Goal: Complete application form

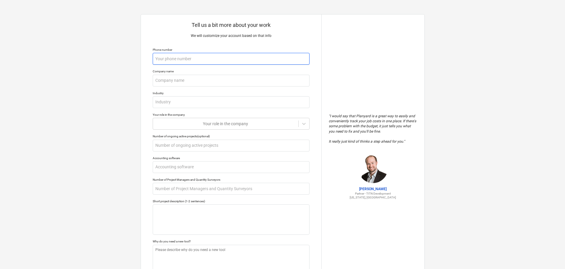
click at [199, 58] on input "text" at bounding box center [231, 59] width 157 height 12
type textarea "x"
type input "6"
type textarea "x"
type input "68"
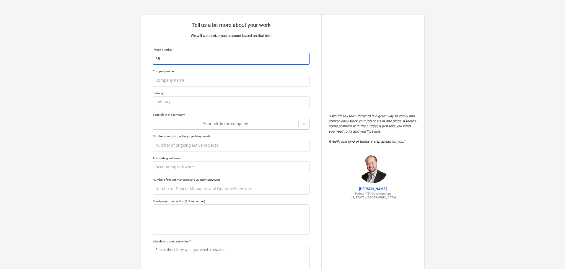
type textarea "x"
type input "682"
type textarea "x"
type input "6822"
type textarea "x"
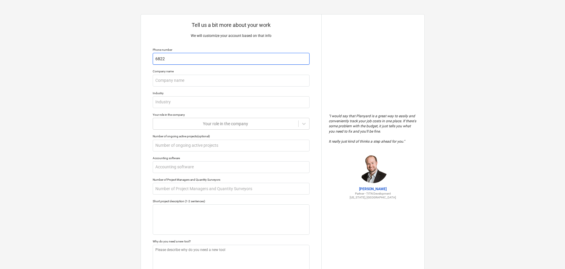
type input "68224"
type textarea "x"
type input "682244"
type textarea "x"
type input "6822447"
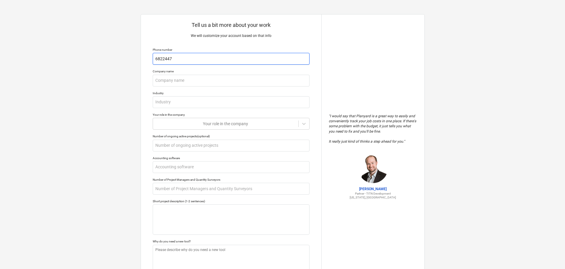
type textarea "x"
type input "68224470"
type textarea "x"
type input "682244708"
type textarea "x"
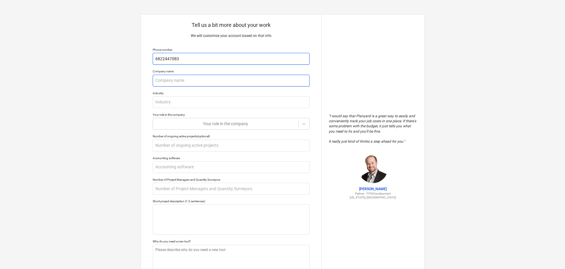
type input "6822447083"
click at [195, 84] on input "text" at bounding box center [231, 81] width 157 height 12
type textarea "x"
type input "j"
type textarea "x"
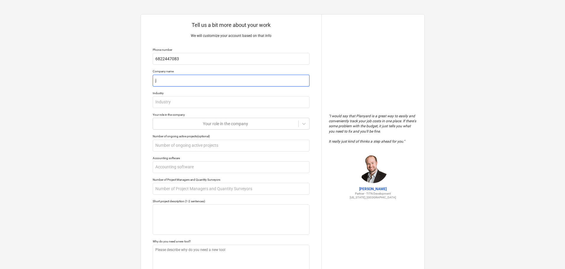
type input "jP"
type textarea "x"
type input "jP"
type textarea "x"
type input "jP"
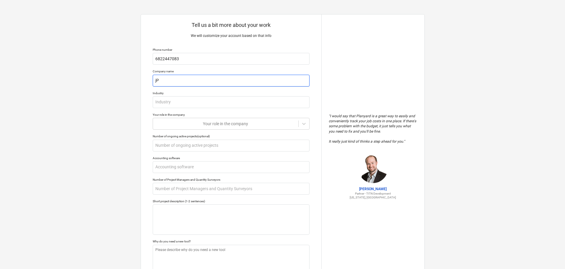
type textarea "x"
type input "j"
type textarea "x"
type input "J"
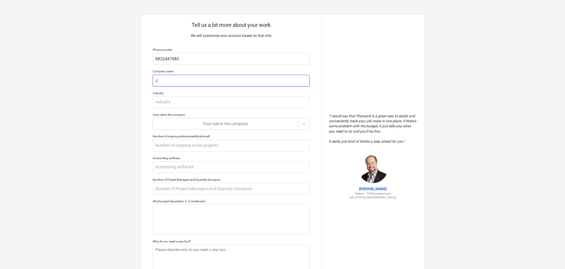
type textarea "x"
type input "JP"
type textarea "x"
type input "JP"
type textarea "x"
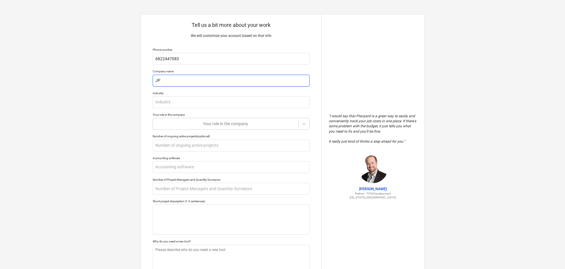
type input "JP P"
type textarea "x"
type input "JP Po"
type textarea "x"
type input "JP P"
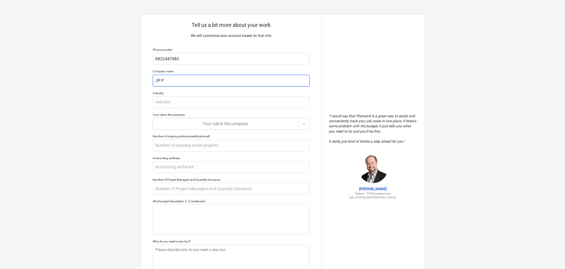
type textarea "x"
type input "JP Pl"
type textarea "x"
type input "JP Plu"
type textarea "x"
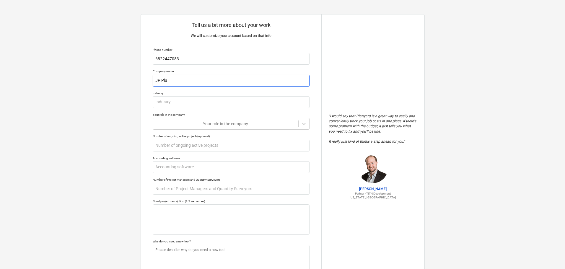
type input "[PERSON_NAME]"
type textarea "x"
type input "[PERSON_NAME]"
type textarea "x"
type input "JP Plumbi"
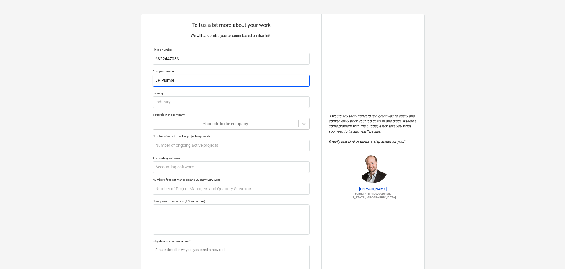
type textarea "x"
type input "JP Plumbin"
type textarea "x"
type input "JP Plumbing"
type textarea "x"
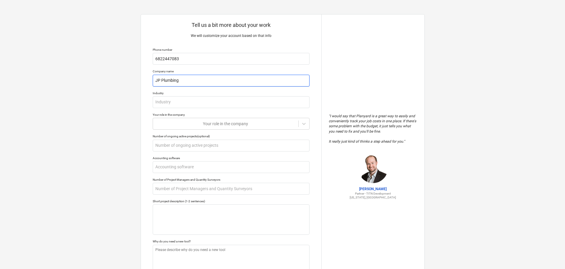
type input "JP Plumbing"
type textarea "x"
type input "JP Plumbing S"
type textarea "x"
type input "JP Plumbing Ser"
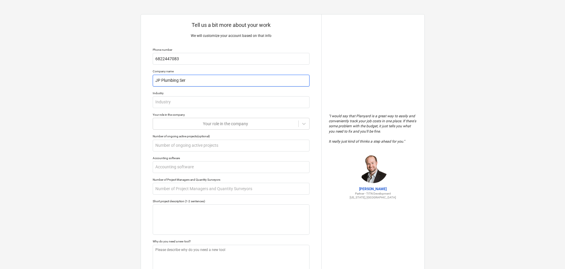
type textarea "x"
type input "JP Plumbing Seri"
type textarea "x"
type input "JP Plumbing Ser"
type textarea "x"
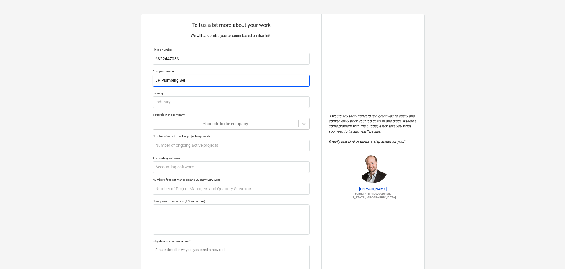
type input "JP Plumbing Serv"
type textarea "x"
type input "JP Plumbing Servi"
type textarea "x"
type input "JP Plumbing Servic"
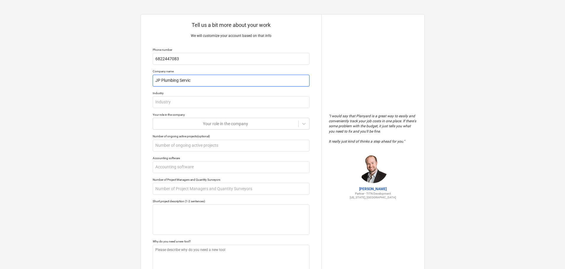
type textarea "x"
type input "JP Plumbing Service"
type textarea "x"
type input "JP Plumbing Services"
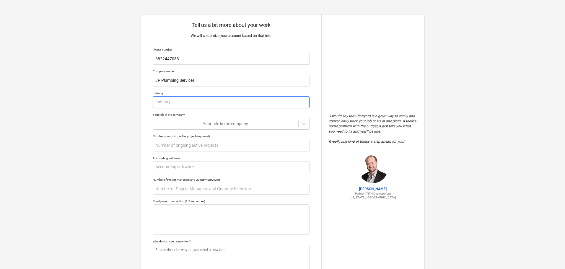
click at [176, 103] on input "text" at bounding box center [231, 102] width 157 height 12
type textarea "x"
type input "c"
type textarea "x"
type input "co"
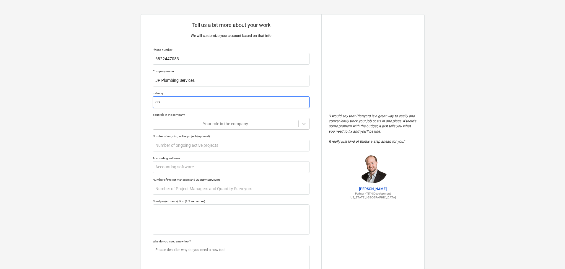
type textarea "x"
type input "com"
type textarea "x"
type input "comm"
type textarea "x"
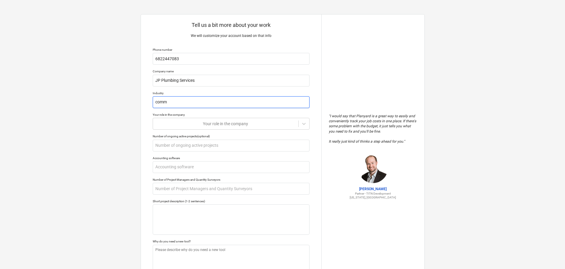
type input "comme"
type textarea "x"
type input "commer"
type textarea "x"
type input "commerc"
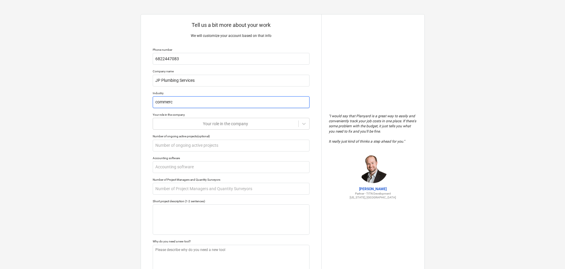
type textarea "x"
type input "commerci"
type textarea "x"
type input "commercia"
type textarea "x"
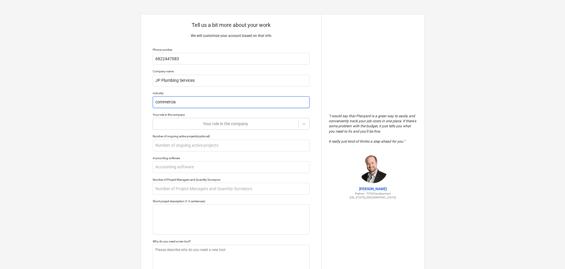
type input "commercial"
type textarea "x"
type input "commercial"
type textarea "x"
type input "commercial p"
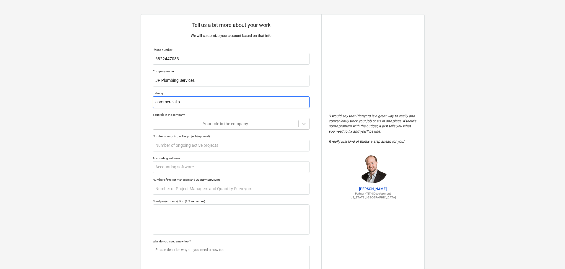
type textarea "x"
type input "commercial pl"
type textarea "x"
type input "commercial plu"
type textarea "x"
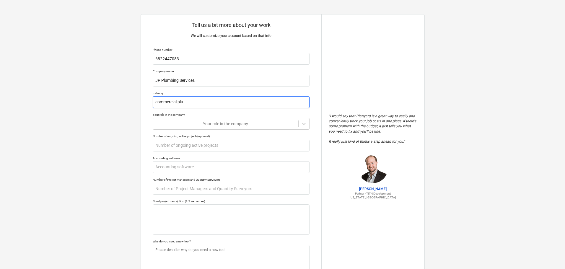
type input "commercial plum"
type textarea "x"
type input "commercial plumb"
type textarea "x"
type input "commercial plumbi"
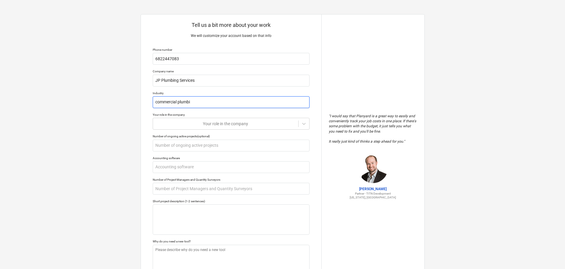
type textarea "x"
type input "commercial plumbin"
type textarea "x"
type input "commercial plumbing"
type textarea "x"
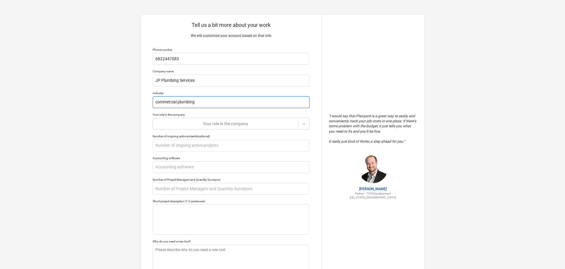
type input "commercial plumbing"
type textarea "x"
type input "commercial plumbing s"
type textarea "x"
type input "commercial plumbing su"
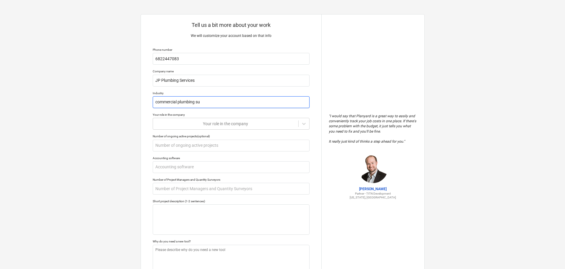
type textarea "x"
type input "commercial plumbing sub"
type textarea "x"
type input "commercial plumbing subc"
type textarea "x"
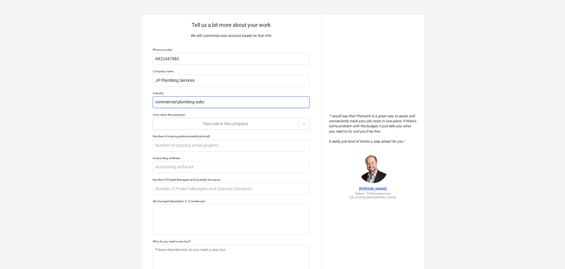
type input "commercial plumbing subco"
type textarea "x"
type input "commercial plumbing subcon"
type textarea "x"
type input "commercial plumbing subcont"
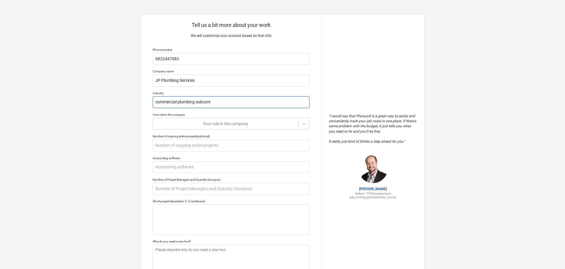
type textarea "x"
type input "commercial plumbing subcontr"
type textarea "x"
type input "commercial plumbing subcontra"
type textarea "x"
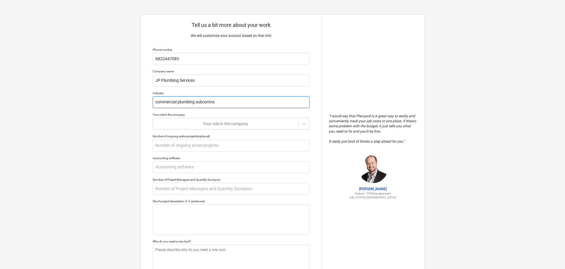
type input "commercial plumbing subcontrac"
type textarea "x"
type input "commercial plumbing subcontract"
type textarea "x"
type input "commercial plumbing subcontracti"
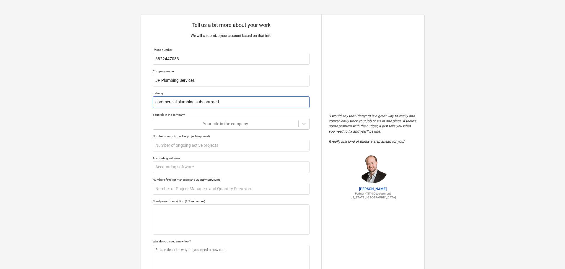
type textarea "x"
type input "commercial plumbing subcontractin"
type textarea "x"
type input "commercial plumbing subcontracting"
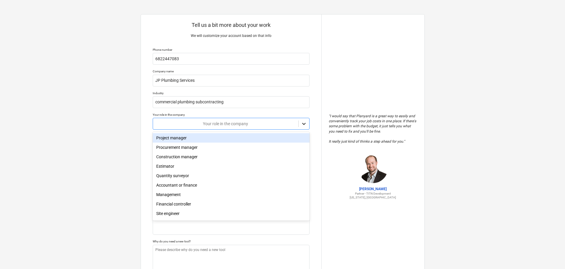
click at [303, 124] on icon at bounding box center [304, 124] width 6 height 6
click at [178, 138] on div "Project manager" at bounding box center [231, 137] width 157 height 9
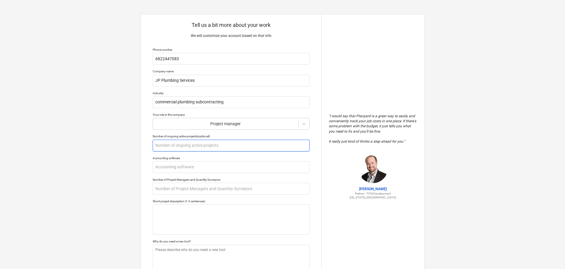
click at [181, 145] on input "text" at bounding box center [231, 146] width 157 height 12
type textarea "x"
type input "9"
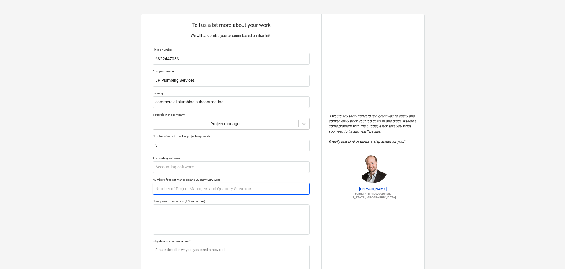
click at [195, 190] on input "text" at bounding box center [231, 189] width 157 height 12
type textarea "x"
type input "1"
type textarea "x"
type input "1"
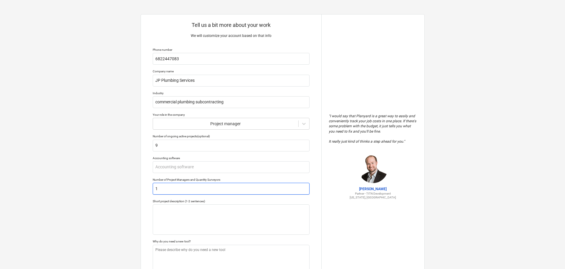
type textarea "x"
type input "1 ,"
type textarea "x"
type input "1 ,"
type textarea "x"
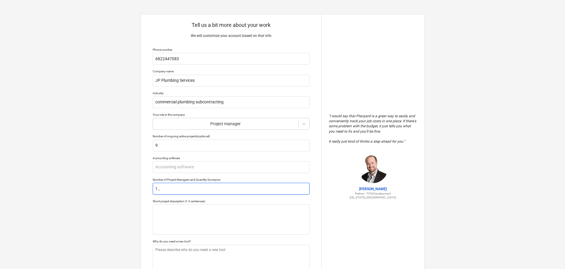
type input "1 ,"
type textarea "x"
type input "1 , I"
click at [170, 211] on textarea at bounding box center [231, 219] width 157 height 30
type textarea "x"
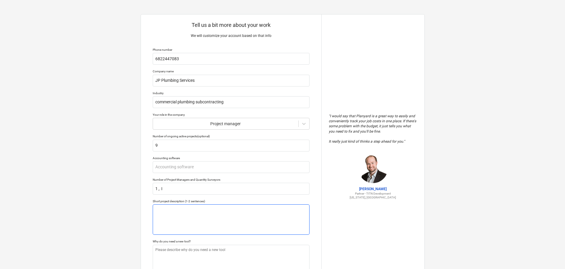
type textarea "W"
type textarea "x"
type textarea "WE"
type textarea "x"
type textarea "WEr"
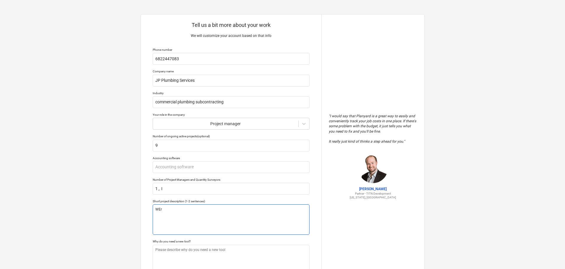
type textarea "x"
type textarea "WEre"
type textarea "x"
type textarea "WEre"
type textarea "x"
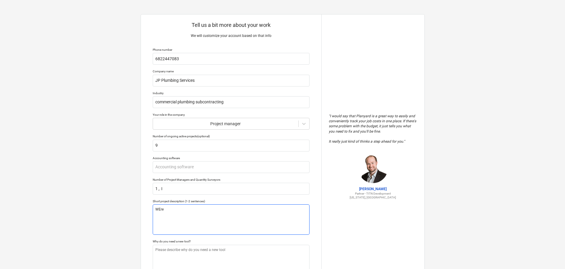
type textarea "WEre"
type textarea "x"
type textarea "WEr"
type textarea "x"
type textarea "WE"
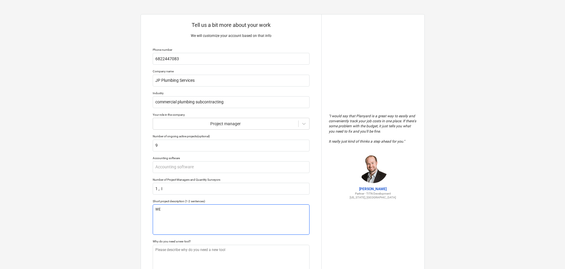
type textarea "x"
type textarea "W"
type textarea "x"
type textarea "We"
type textarea "x"
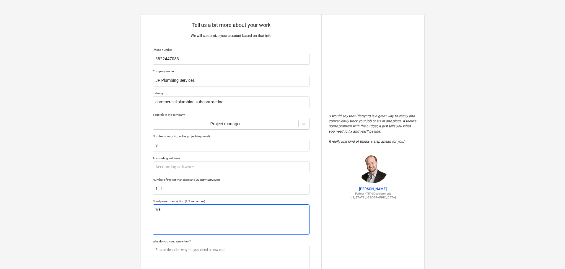
type textarea "Wer"
type textarea "x"
type textarea "Were"
type textarea "x"
type textarea "Were"
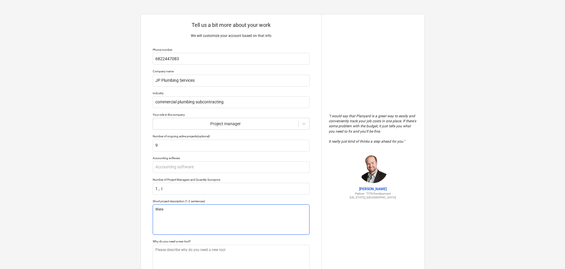
type textarea "x"
type textarea "Were l"
type textarea "x"
type textarea "Were li"
type textarea "x"
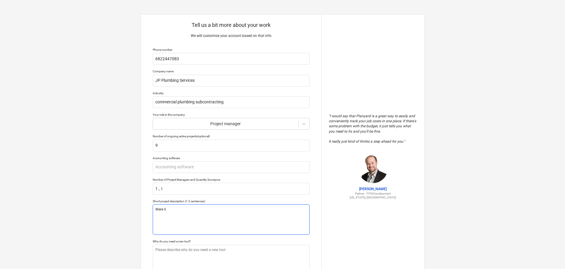
type textarea "Were l"
type textarea "x"
type textarea "Were ll"
type textarea "x"
type textarea "Were l"
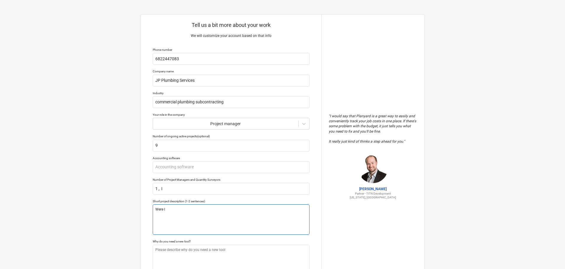
type textarea "x"
type textarea "Were lo"
type textarea "x"
type textarea "Were loo"
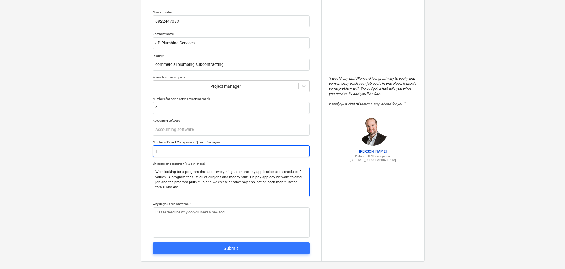
scroll to position [44, 0]
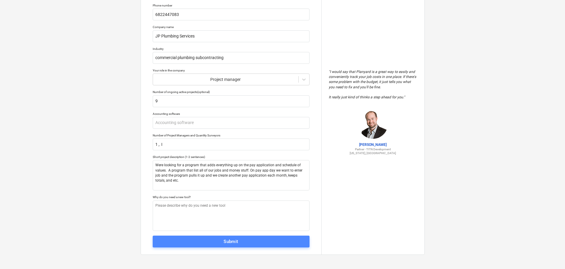
click at [235, 243] on div "Submit" at bounding box center [231, 242] width 15 height 8
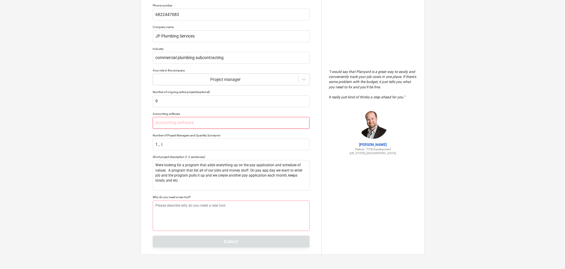
click at [199, 125] on input "text" at bounding box center [231, 123] width 157 height 12
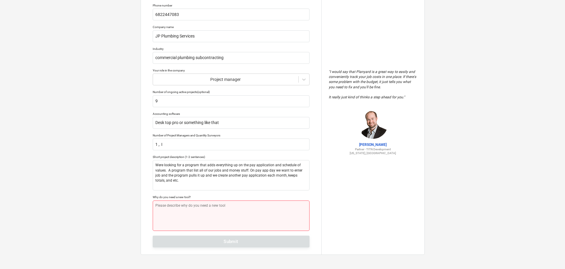
click at [194, 208] on textarea at bounding box center [231, 216] width 157 height 30
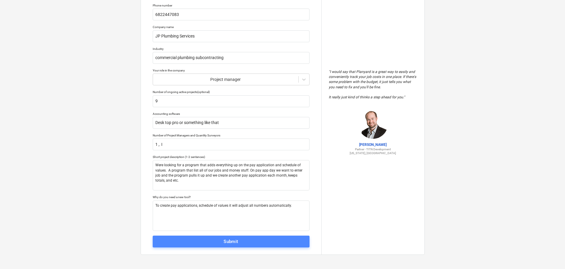
click at [226, 239] on div "Submit" at bounding box center [231, 242] width 15 height 8
